Goal: Check status: Check status

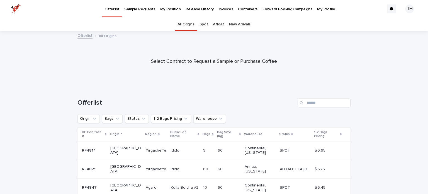
click at [220, 25] on link "Afloat" at bounding box center [218, 24] width 11 height 13
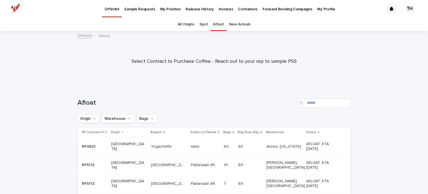
click at [220, 25] on link "Afloat" at bounding box center [218, 24] width 11 height 13
click at [218, 25] on link "Afloat" at bounding box center [218, 24] width 11 height 13
click at [167, 5] on p "My Position" at bounding box center [170, 6] width 21 height 12
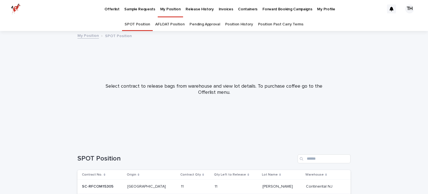
click at [176, 24] on link "AFLOAT Position" at bounding box center [169, 24] width 29 height 13
